Goal: Task Accomplishment & Management: Use online tool/utility

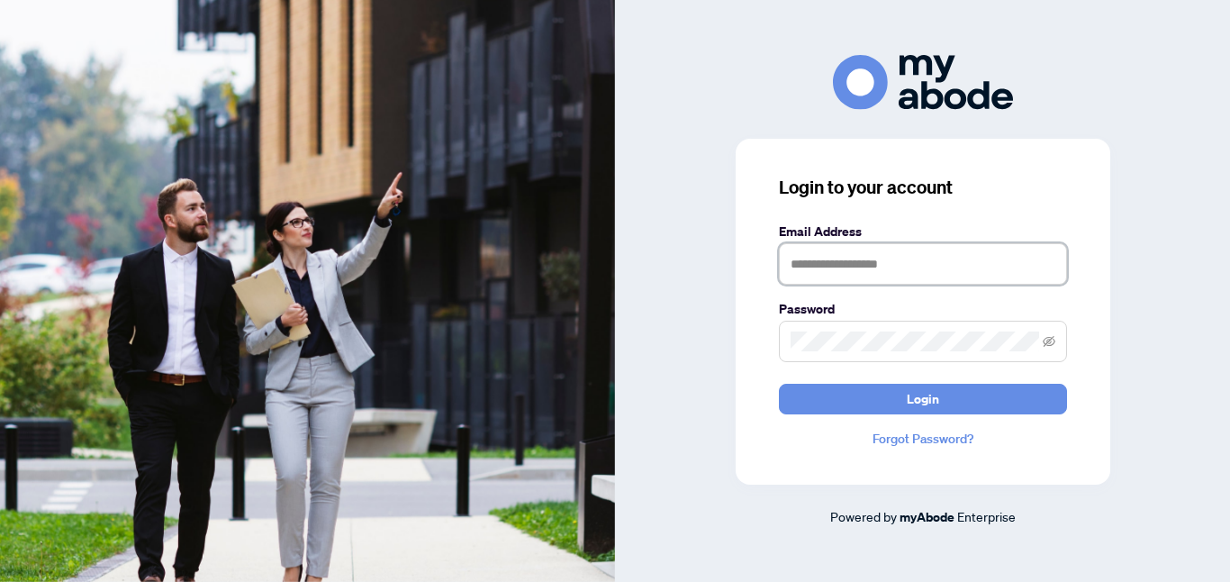
click at [791, 259] on input "text" at bounding box center [923, 263] width 288 height 41
type input "**********"
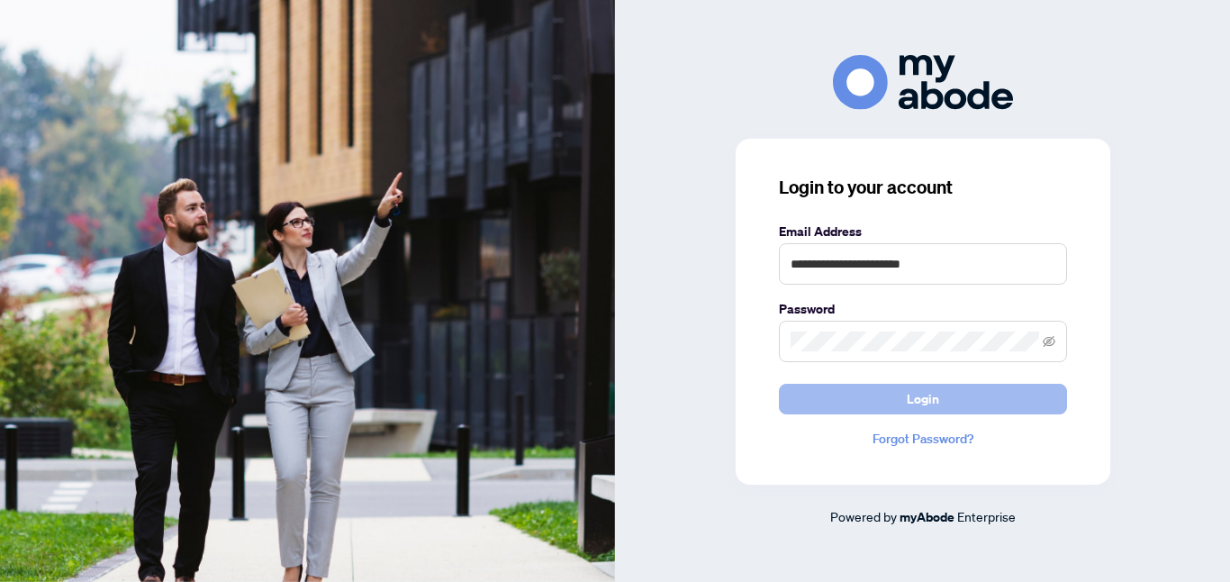
click at [925, 407] on span "Login" at bounding box center [923, 399] width 32 height 29
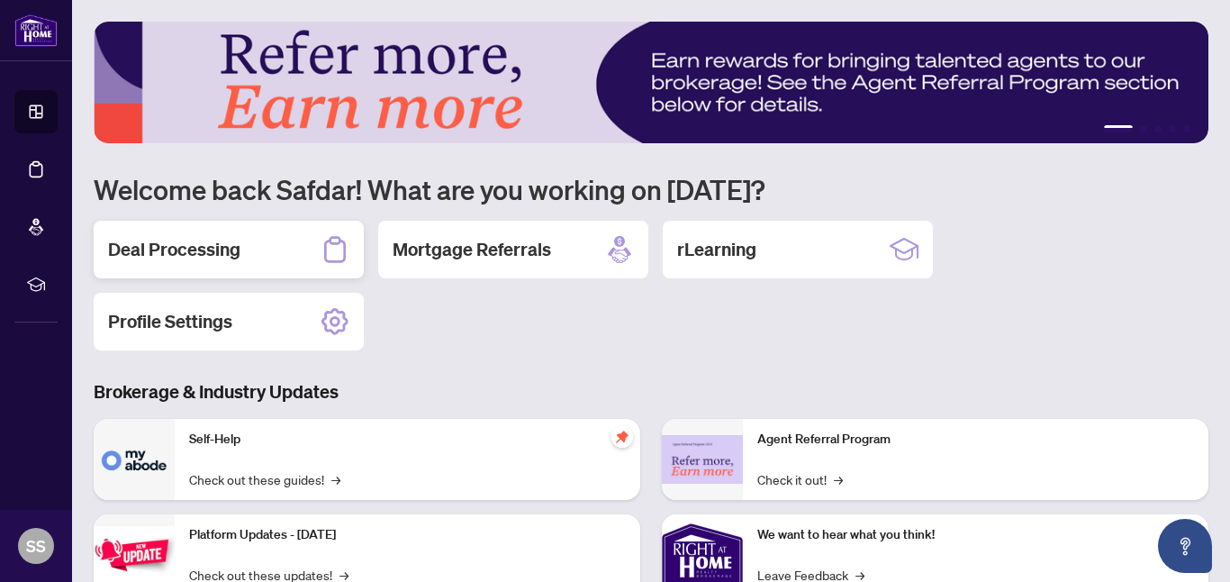
click at [191, 253] on h2 "Deal Processing" at bounding box center [174, 249] width 132 height 25
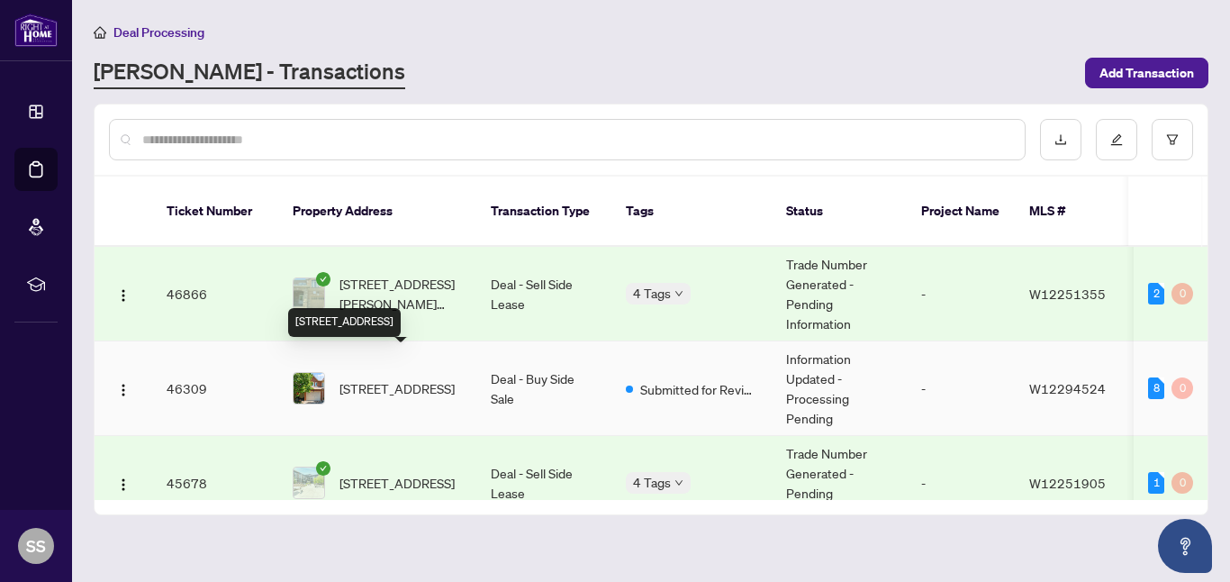
click at [402, 378] on span "23-800 Constellation Dr, Mississauga, Ontario L5R 3L6, Canada" at bounding box center [397, 388] width 115 height 20
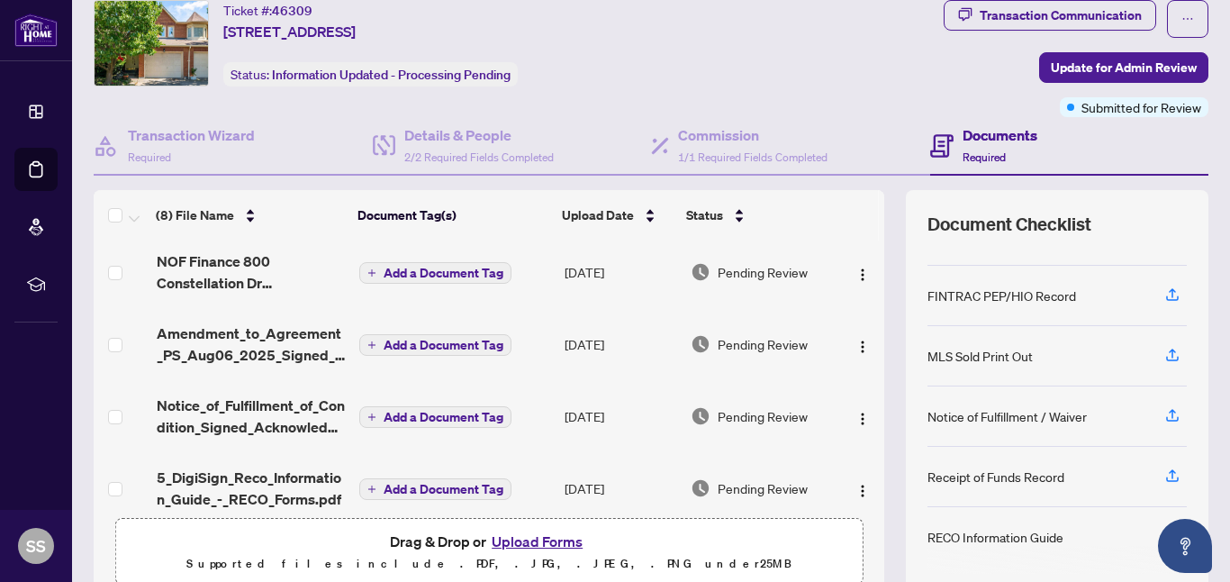
scroll to position [77, 0]
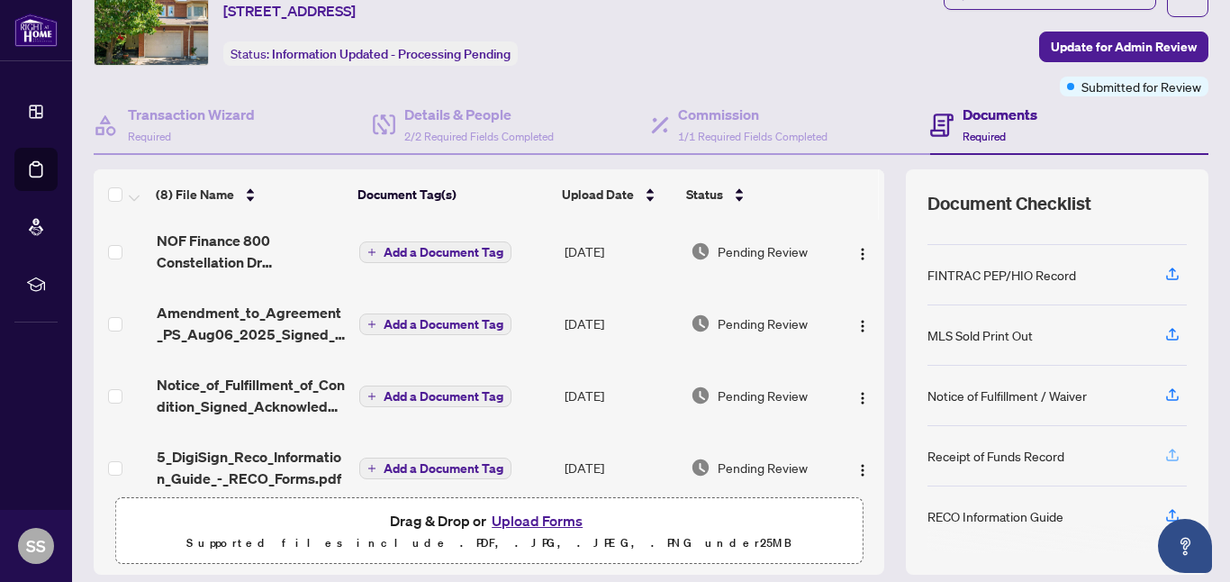
click at [1175, 452] on icon "button" at bounding box center [1173, 455] width 16 height 16
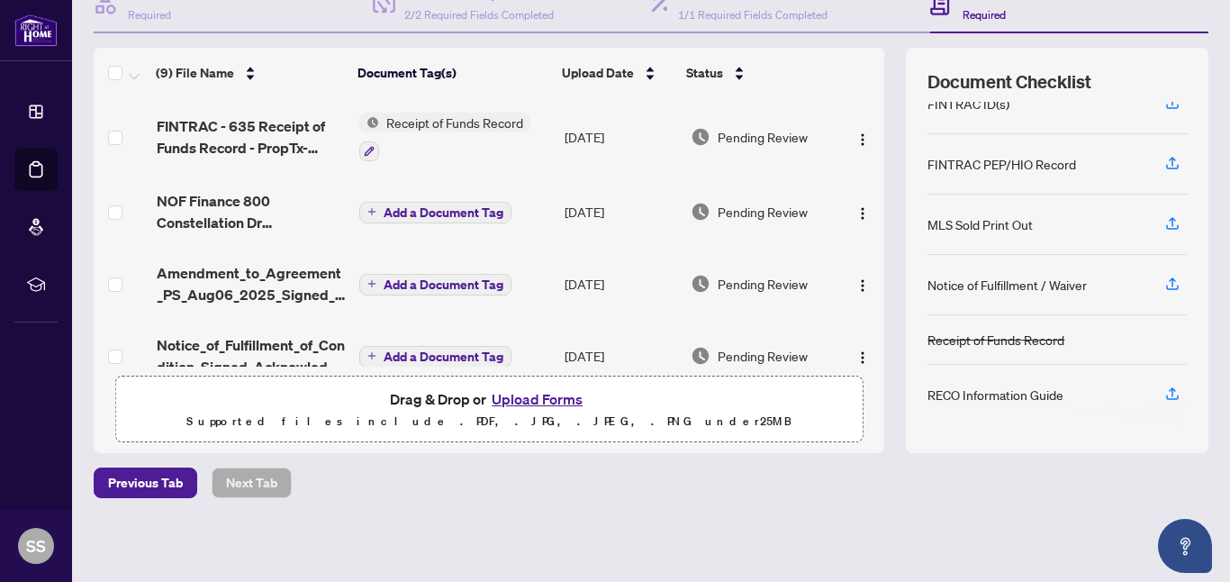
scroll to position [0, 0]
